Goal: Task Accomplishment & Management: Manage account settings

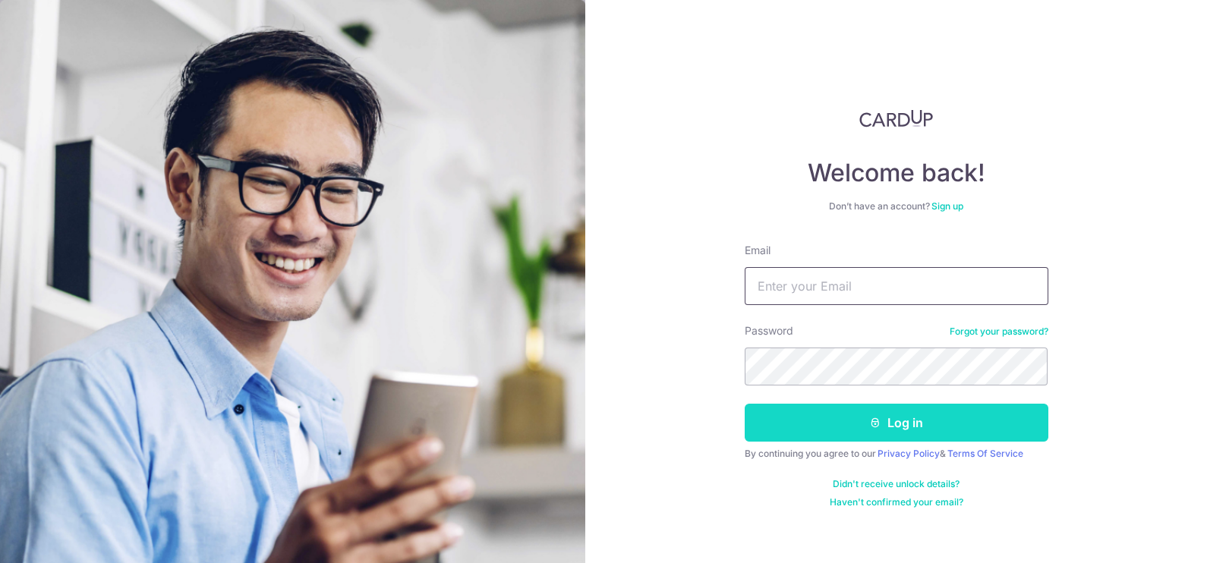
type input "[PERSON_NAME][EMAIL_ADDRESS][PERSON_NAME][DOMAIN_NAME]"
click at [899, 414] on button "Log in" at bounding box center [897, 423] width 304 height 38
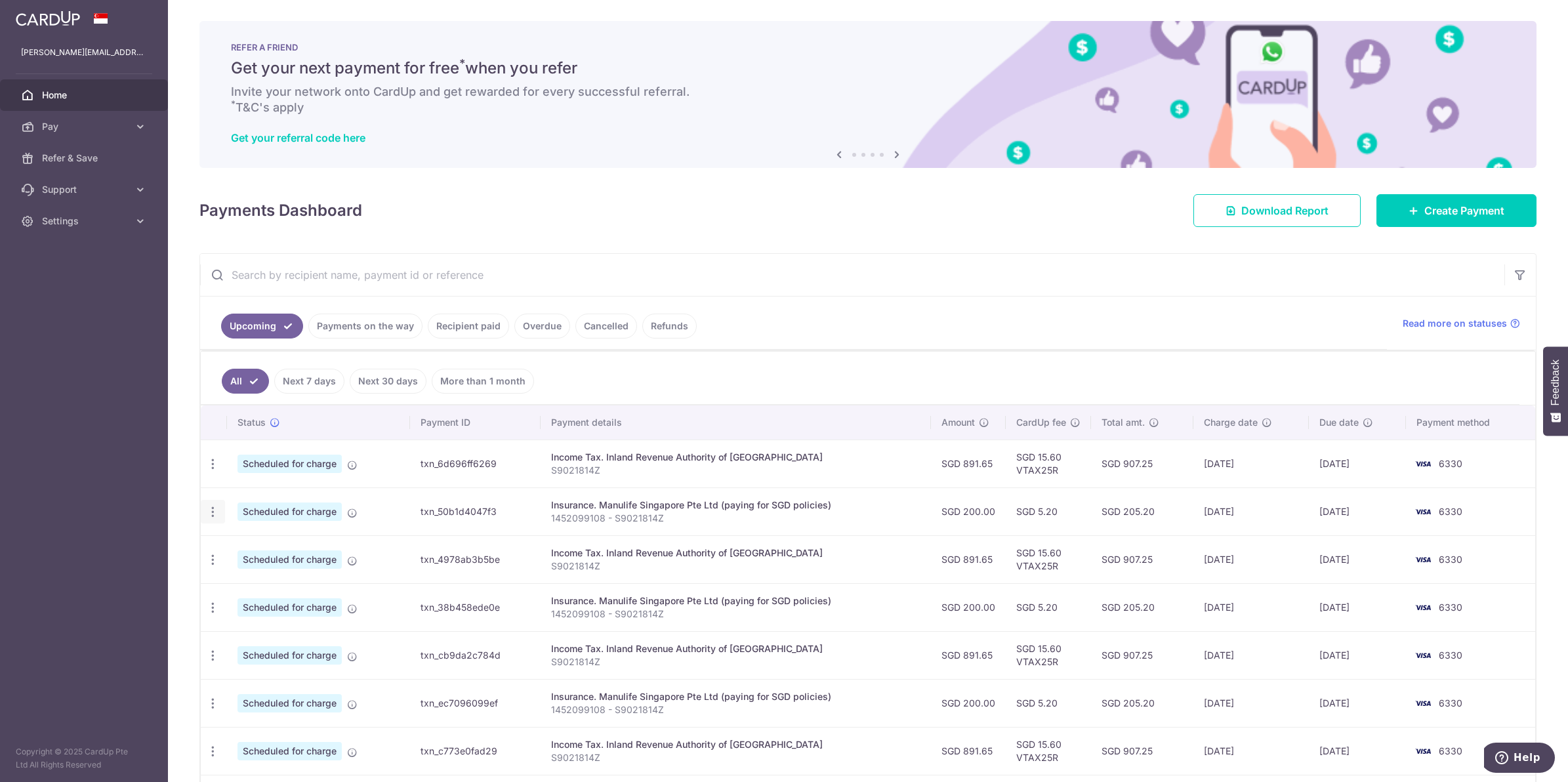
click at [214, 517] on icon "button" at bounding box center [213, 512] width 14 height 14
click at [265, 552] on span "Update payment" at bounding box center [283, 548] width 89 height 16
radio input "true"
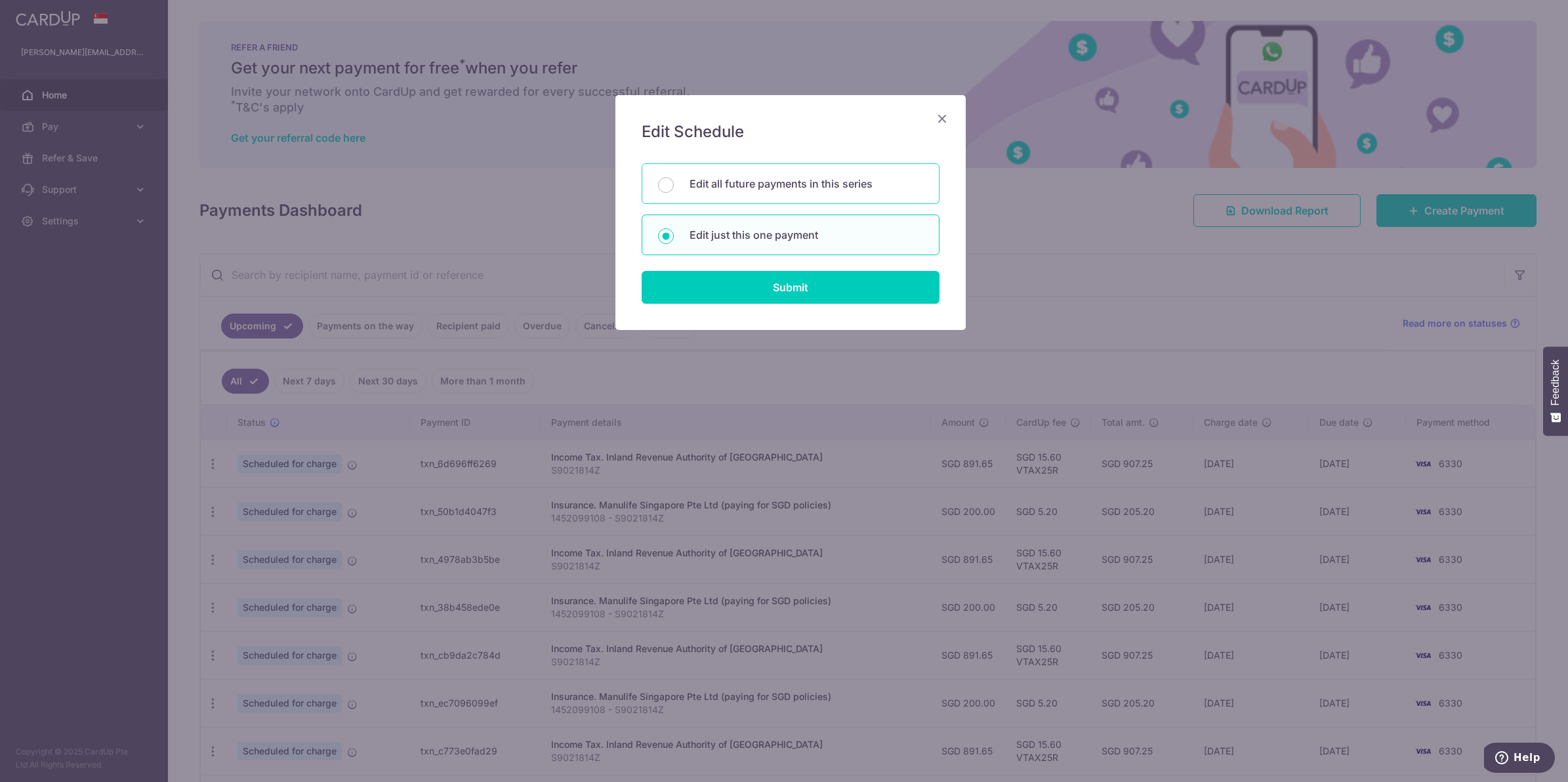
click at [774, 197] on div "Edit all future payments in this series" at bounding box center [790, 183] width 298 height 41
radio input "true"
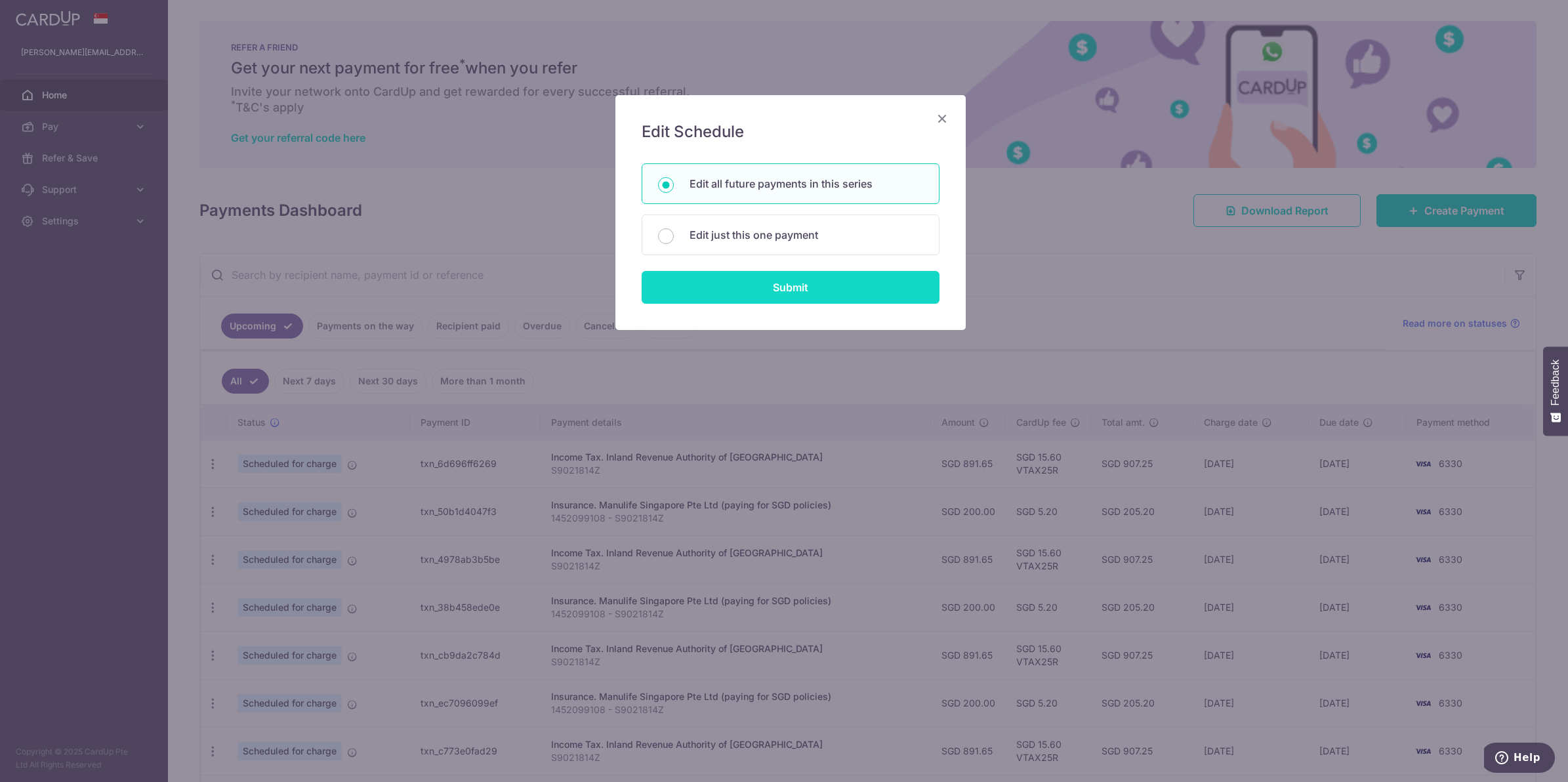
click at [821, 286] on input "Submit" at bounding box center [790, 287] width 298 height 33
radio input "true"
type input "200.00"
type input "1452099108 - S9021814Z"
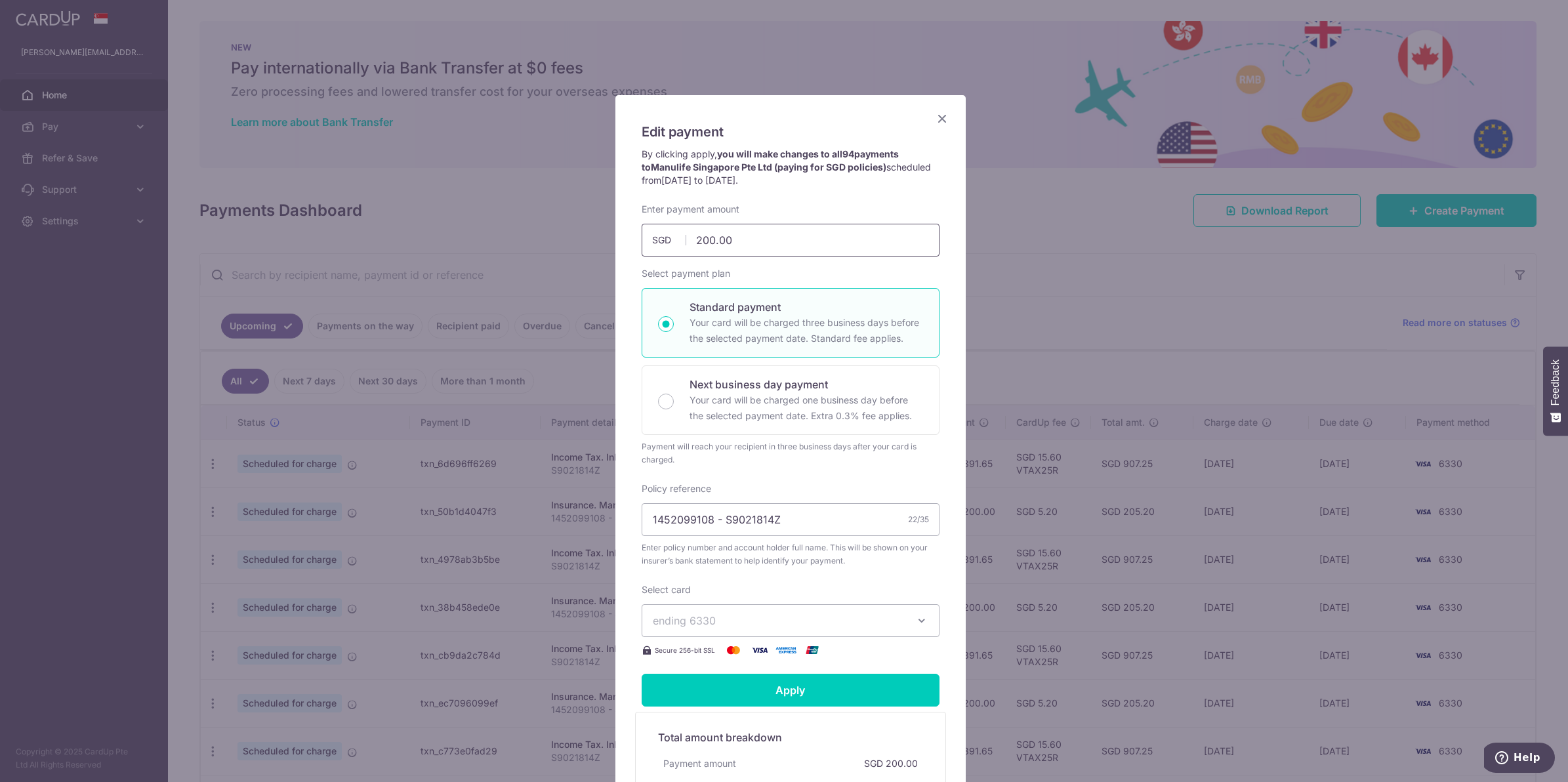
drag, startPoint x: 774, startPoint y: 239, endPoint x: 513, endPoint y: 256, distance: 261.6
click at [513, 256] on div "Edit payment By clicking apply, you will make changes to all 94 payments to Man…" at bounding box center [784, 391] width 1568 height 782
type input "143.25"
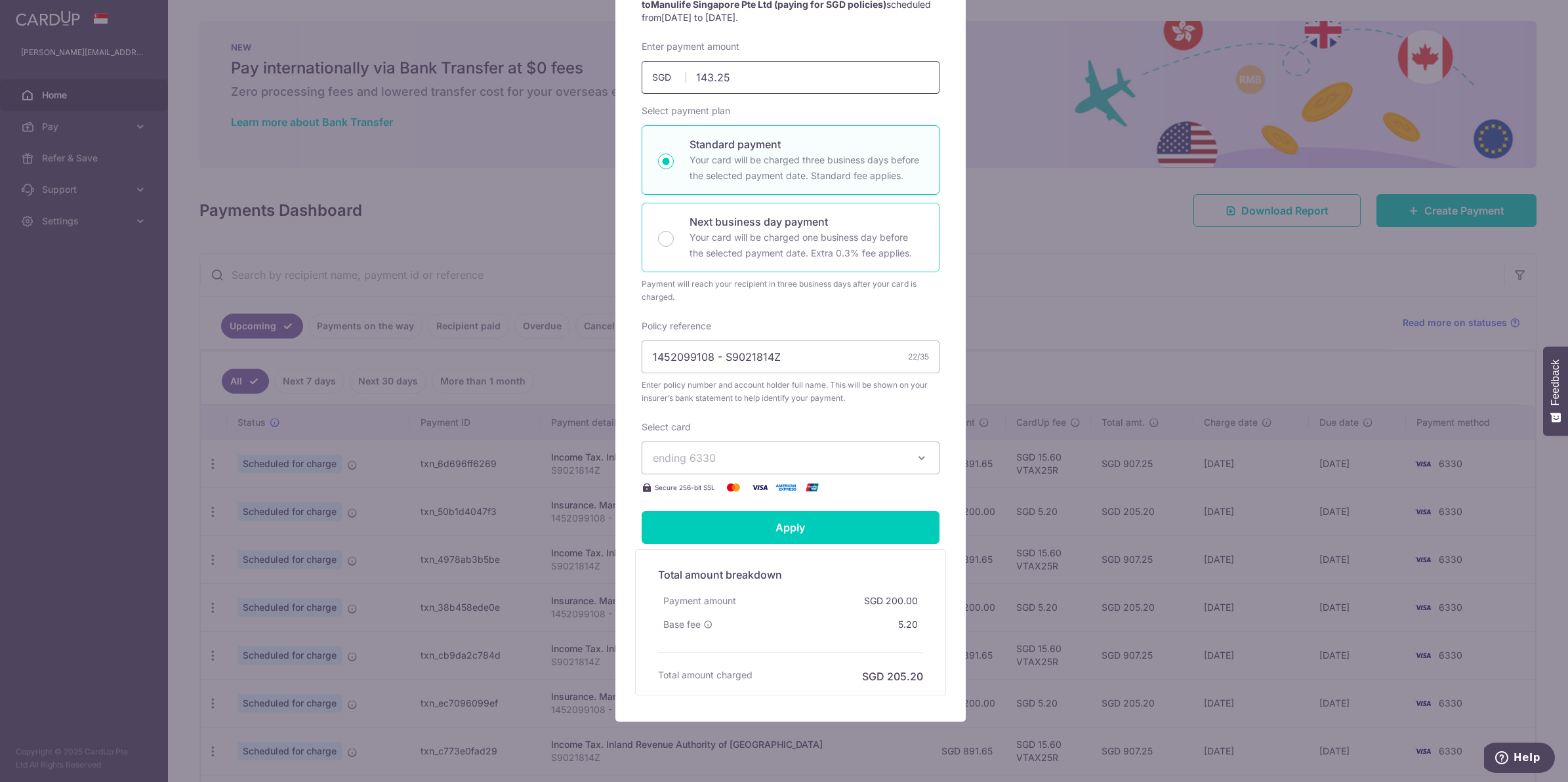
scroll to position [164, 0]
click at [848, 524] on input "Apply" at bounding box center [790, 526] width 298 height 33
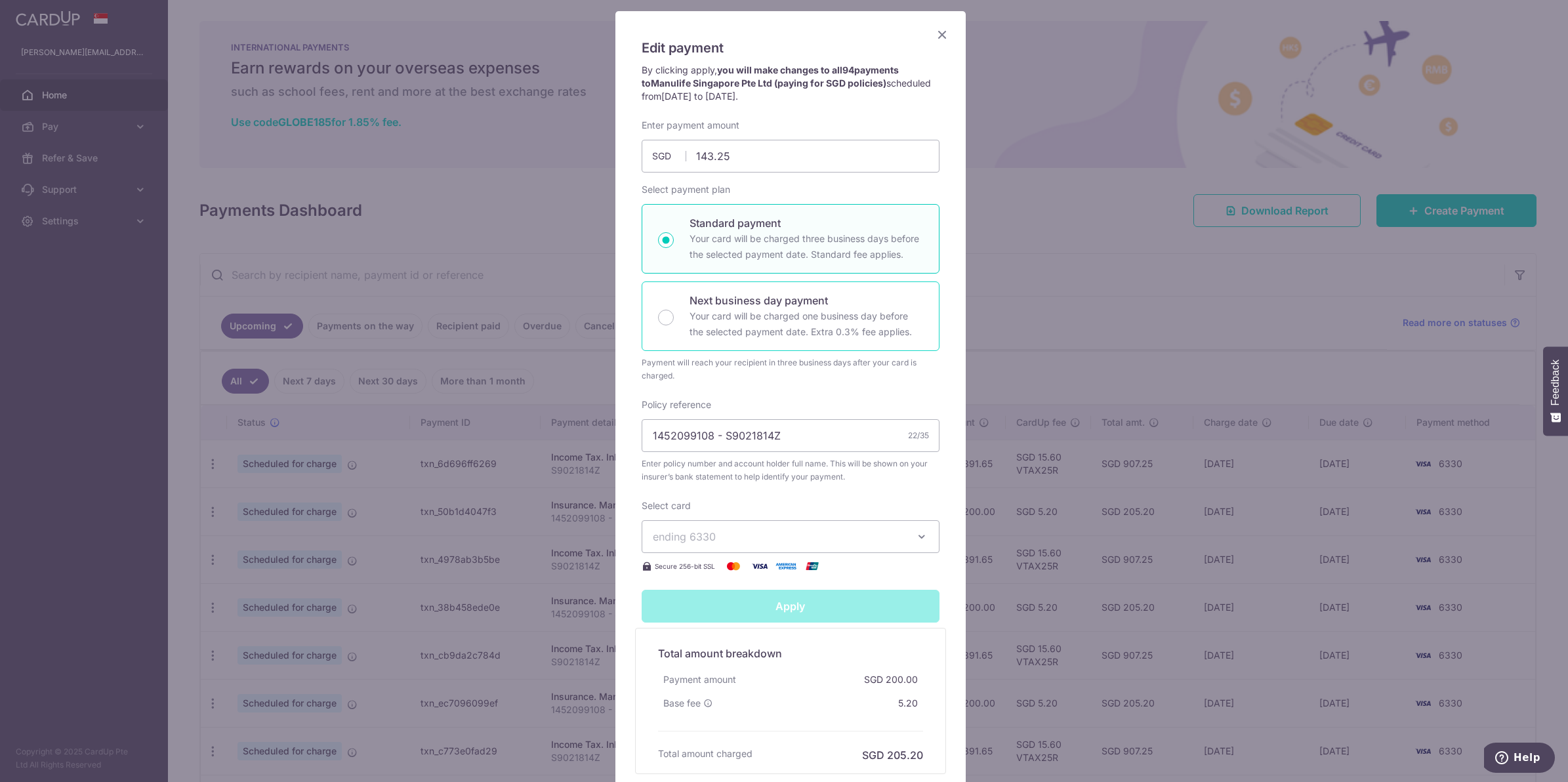
scroll to position [0, 0]
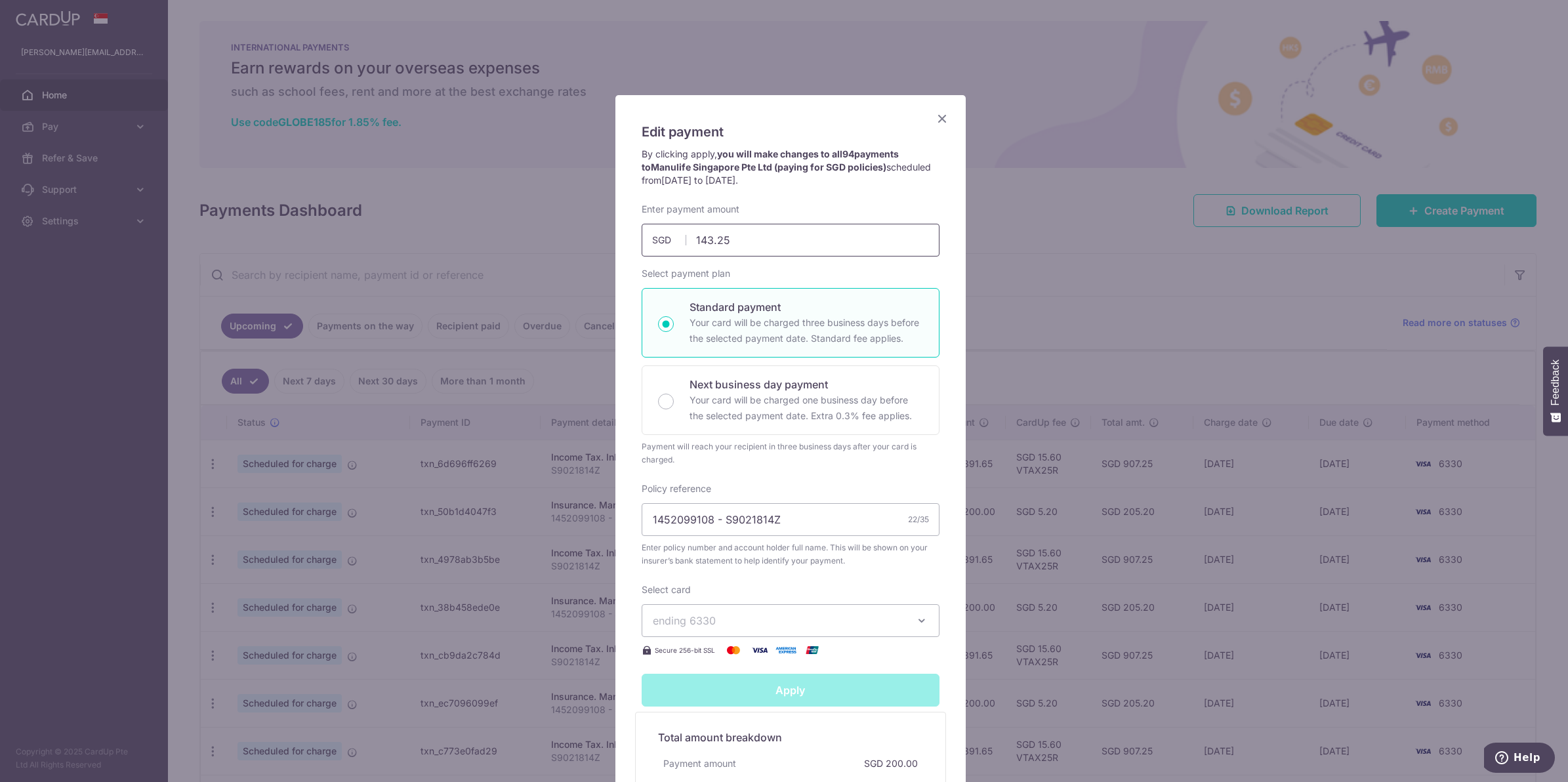
click at [767, 238] on input "143.25" at bounding box center [790, 240] width 298 height 33
click at [764, 325] on p "Your card will be charged three business days before the selected payment date.…" at bounding box center [806, 330] width 233 height 31
click at [673, 325] on input "Standard payment Your card will be charged three business days before the selec…" at bounding box center [666, 324] width 16 height 16
radio input "true"
click at [848, 696] on input "Apply" at bounding box center [790, 690] width 298 height 33
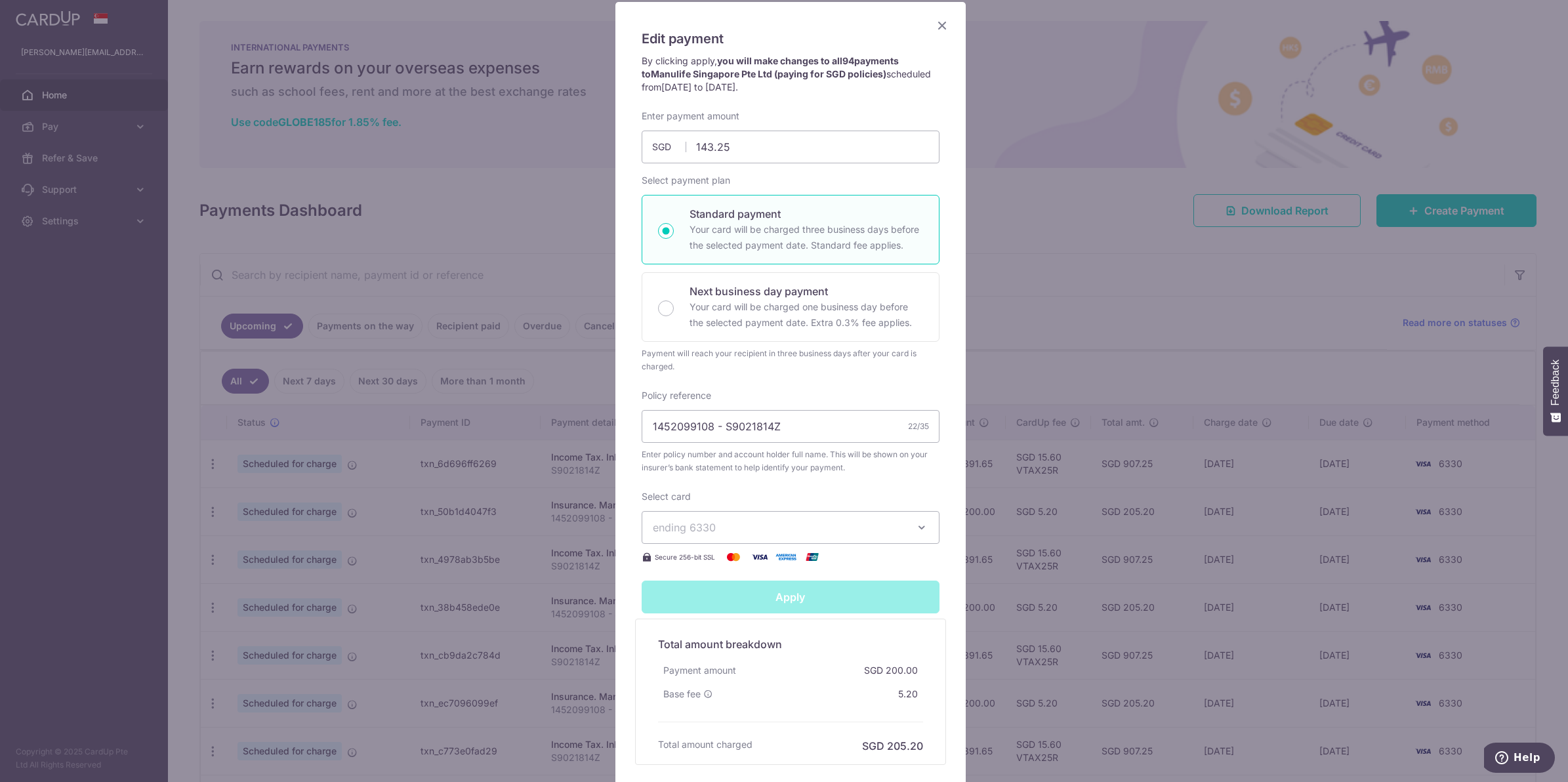
type input "Successfully Applied"
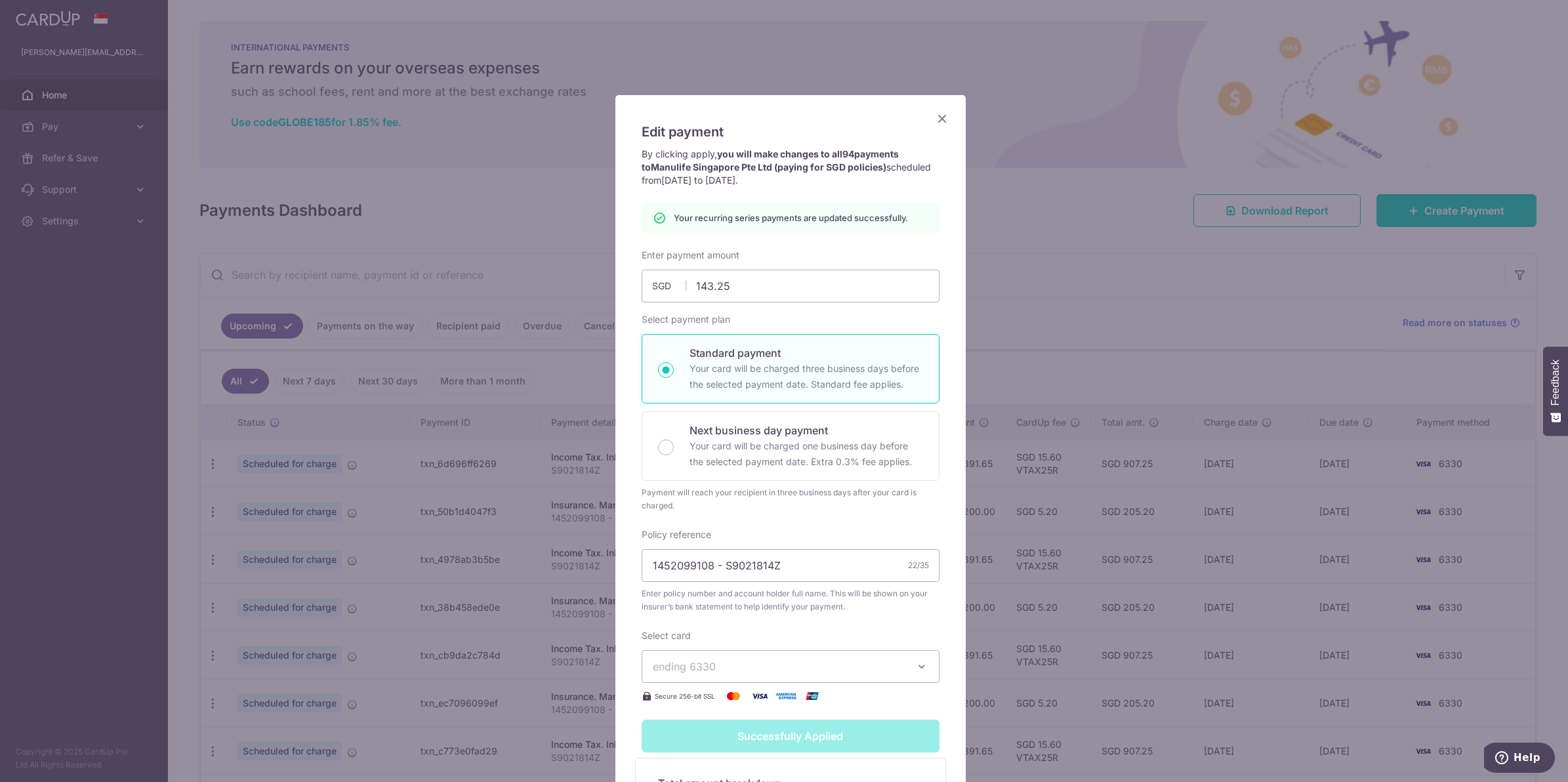
click at [934, 116] on icon "Close" at bounding box center [942, 118] width 16 height 16
